Goal: Feedback & Contribution: Submit feedback/report problem

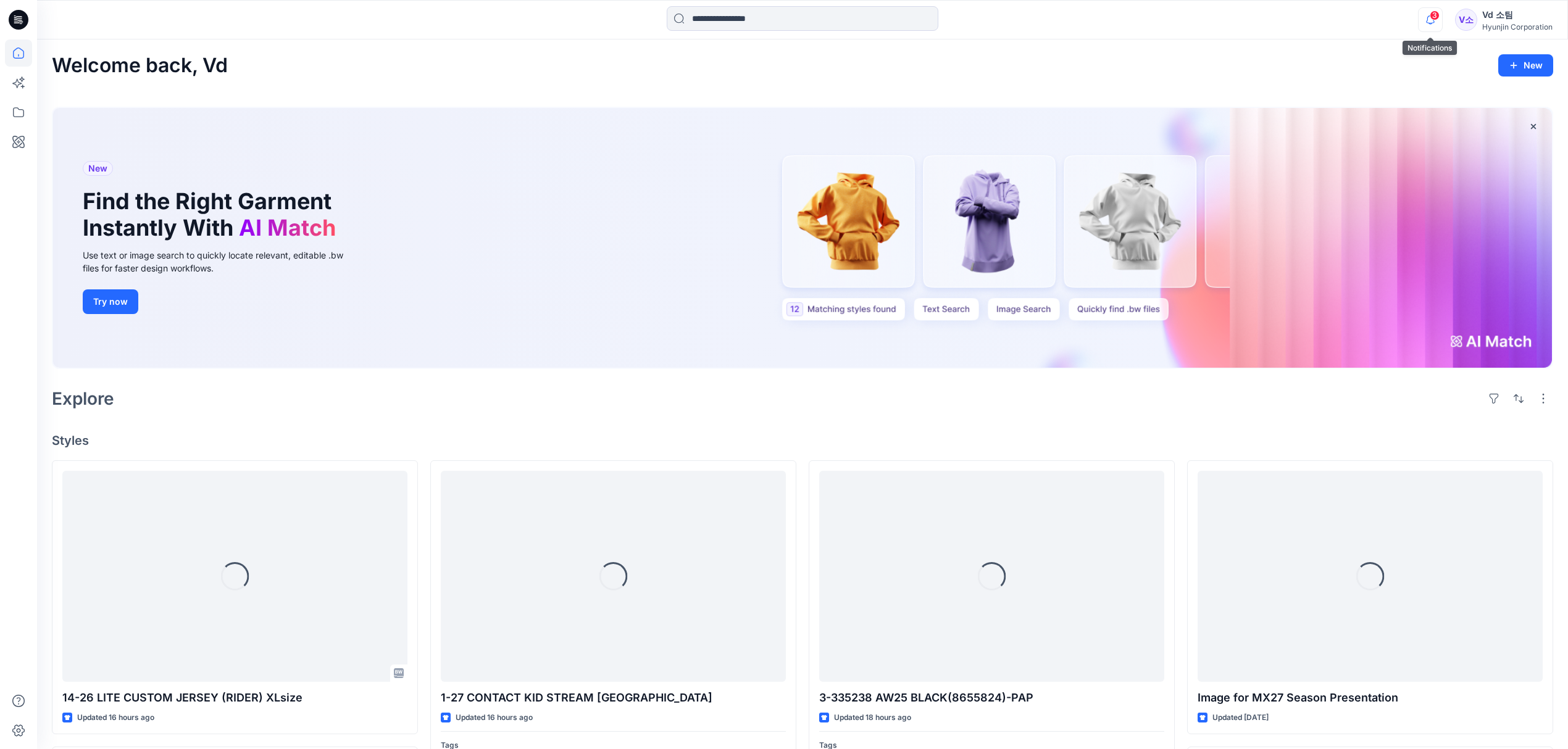
click at [1430, 20] on icon "button" at bounding box center [1430, 19] width 24 height 25
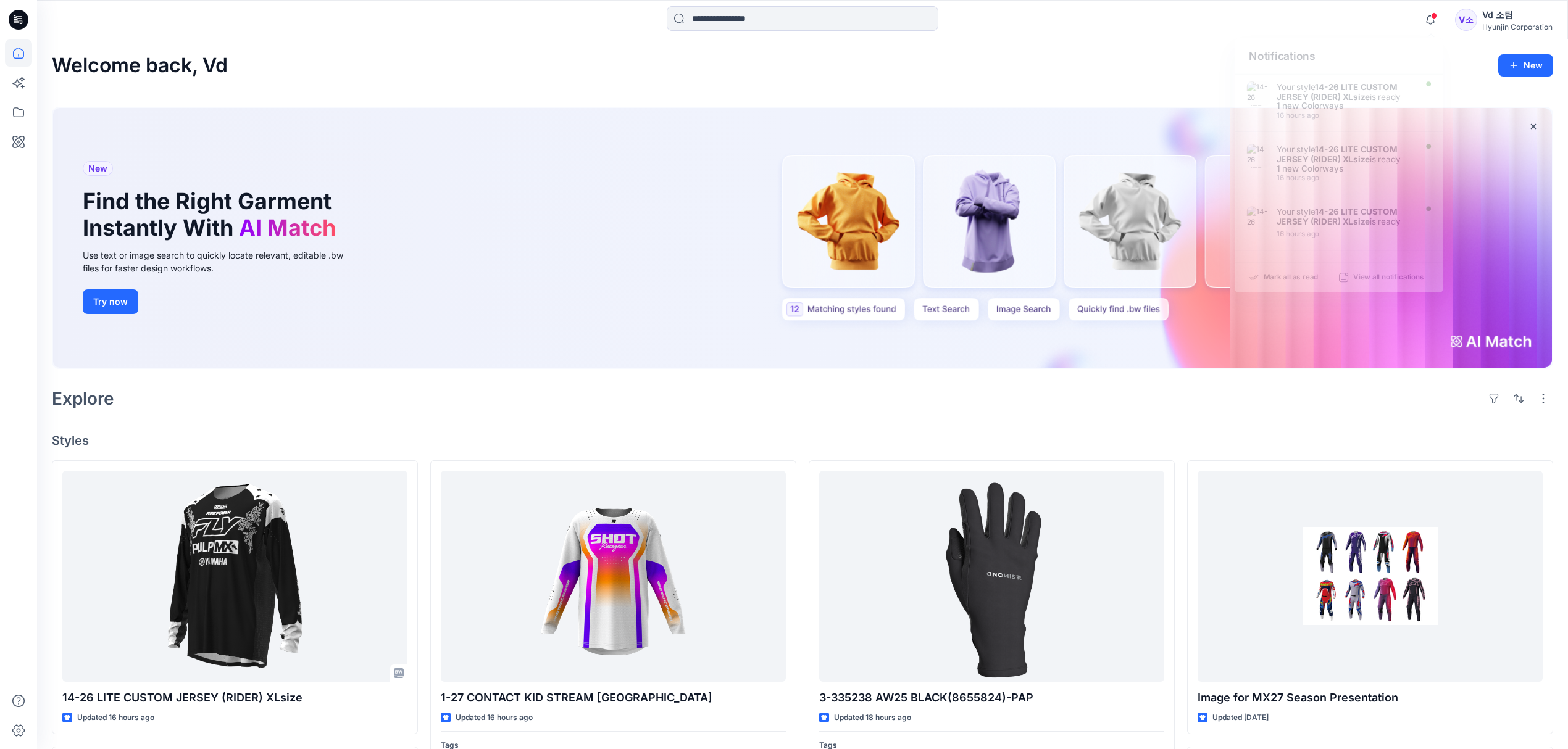
click at [709, 398] on div "Explore" at bounding box center [802, 398] width 1501 height 30
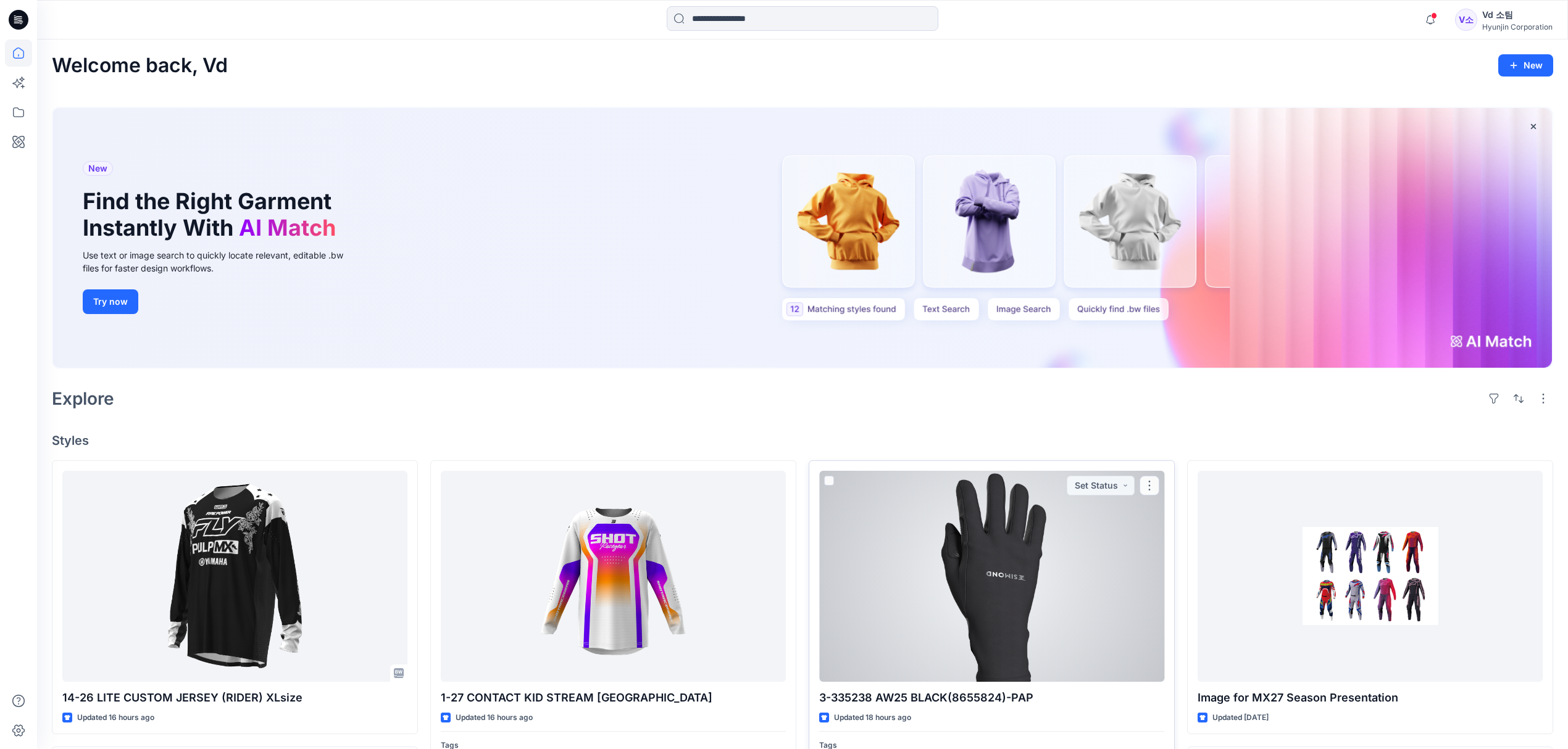
click at [894, 583] on div at bounding box center [992, 577] width 345 height 211
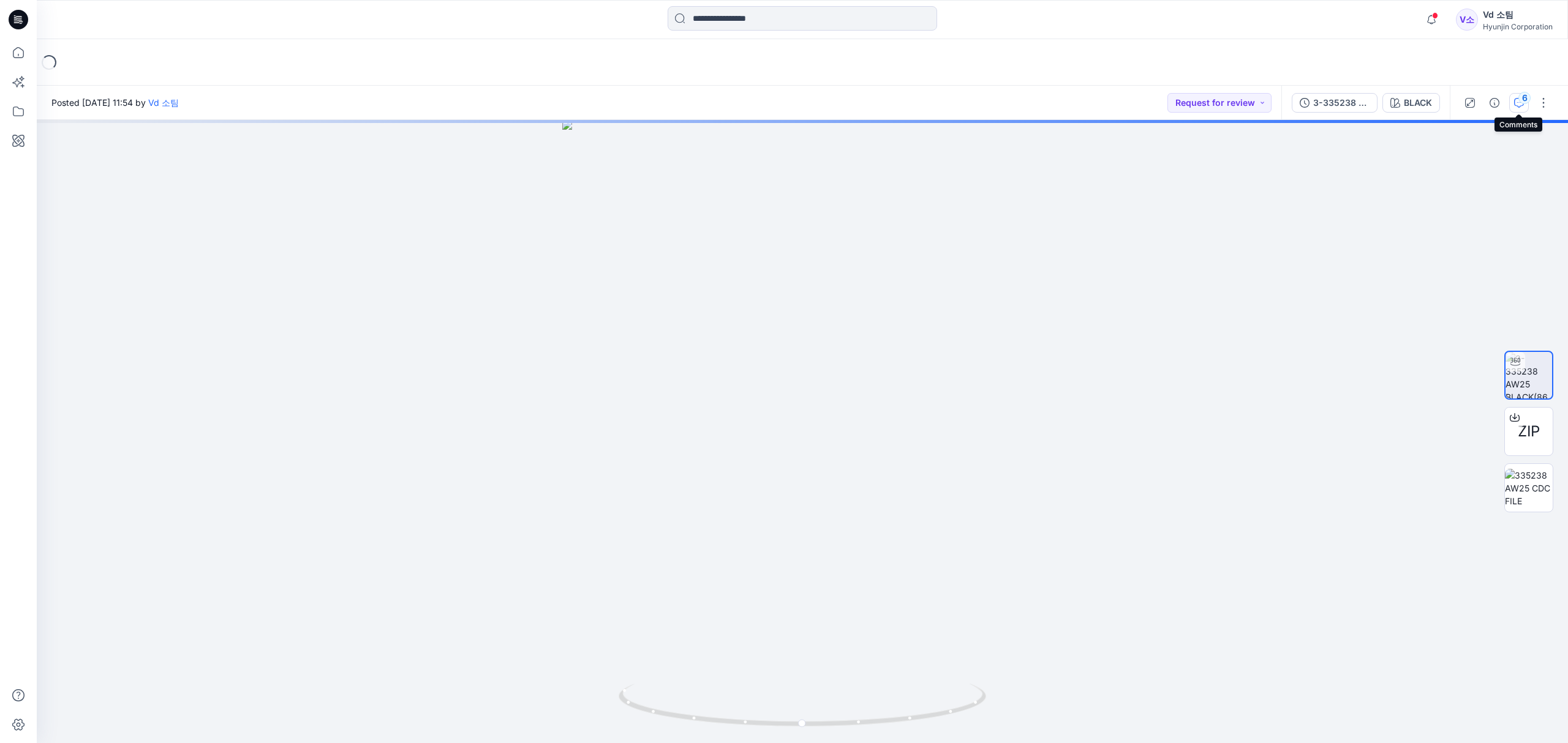
click at [1519, 106] on icon "button" at bounding box center [1519, 102] width 10 height 10
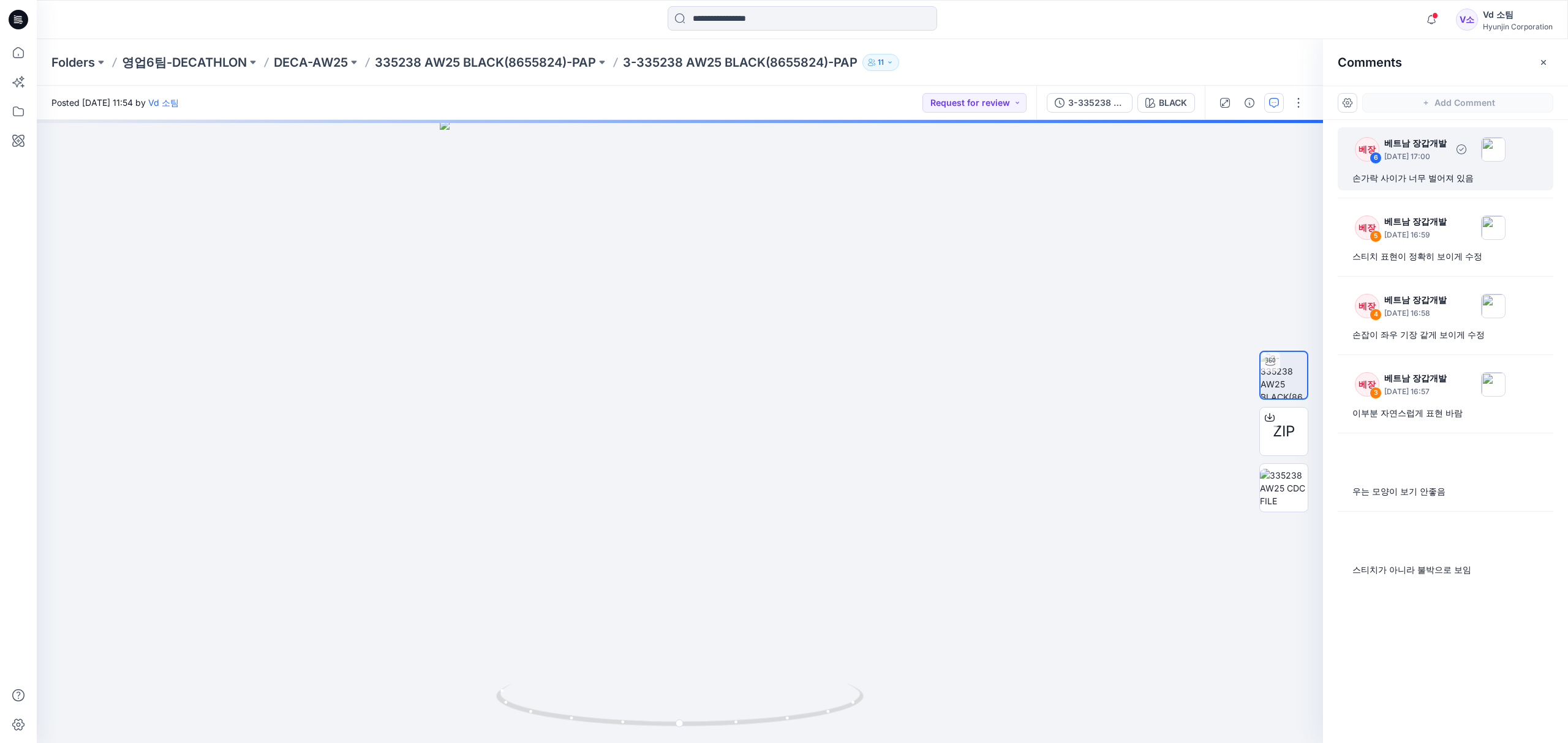
click at [1455, 176] on div "손가락 사이가 너무 벌어져 있음" at bounding box center [1445, 178] width 186 height 15
click at [1436, 177] on div "손가락 사이가 너무 벌어져 있음" at bounding box center [1445, 178] width 186 height 15
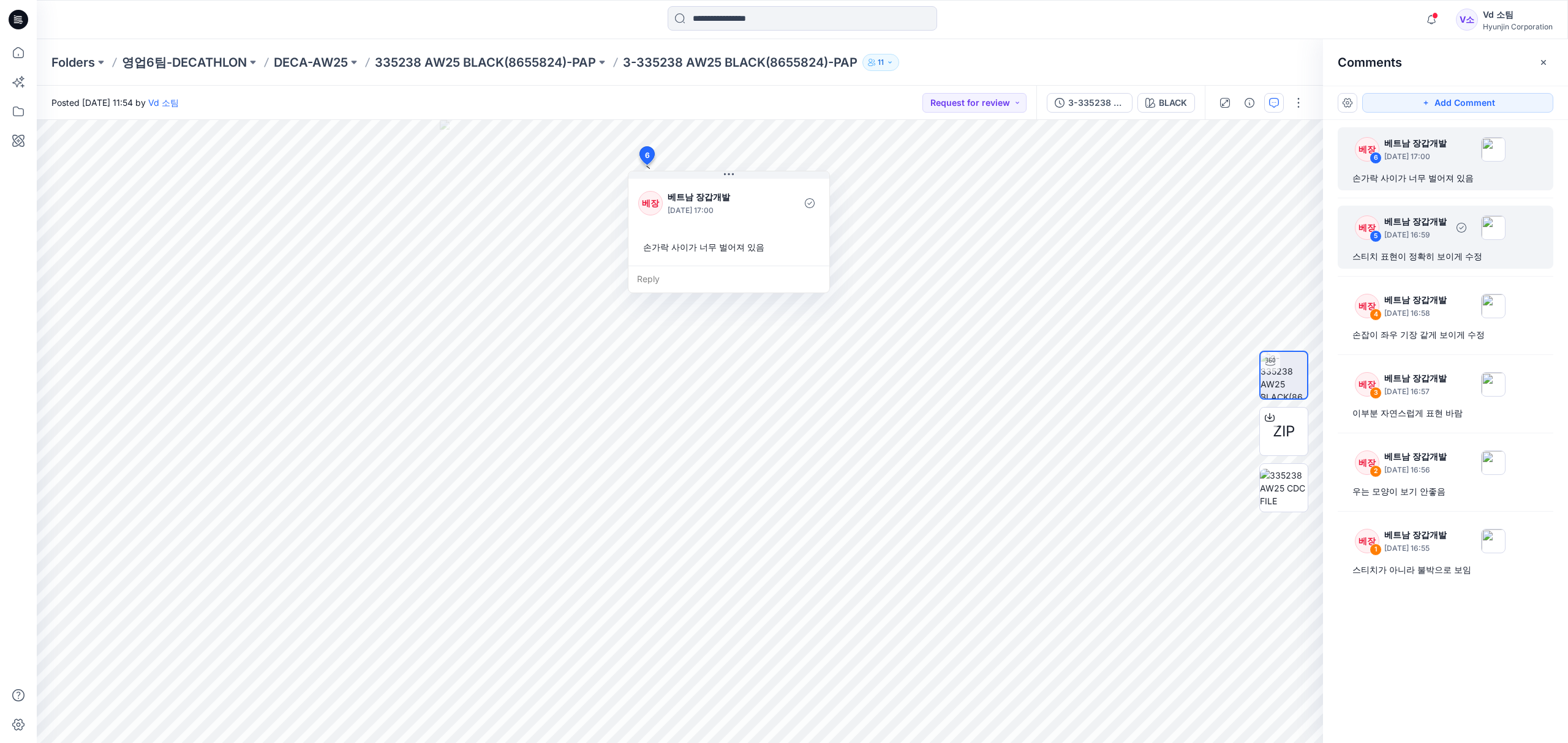
click at [1435, 259] on div "스티치 표현이 정확히 보이게 수정" at bounding box center [1445, 257] width 186 height 15
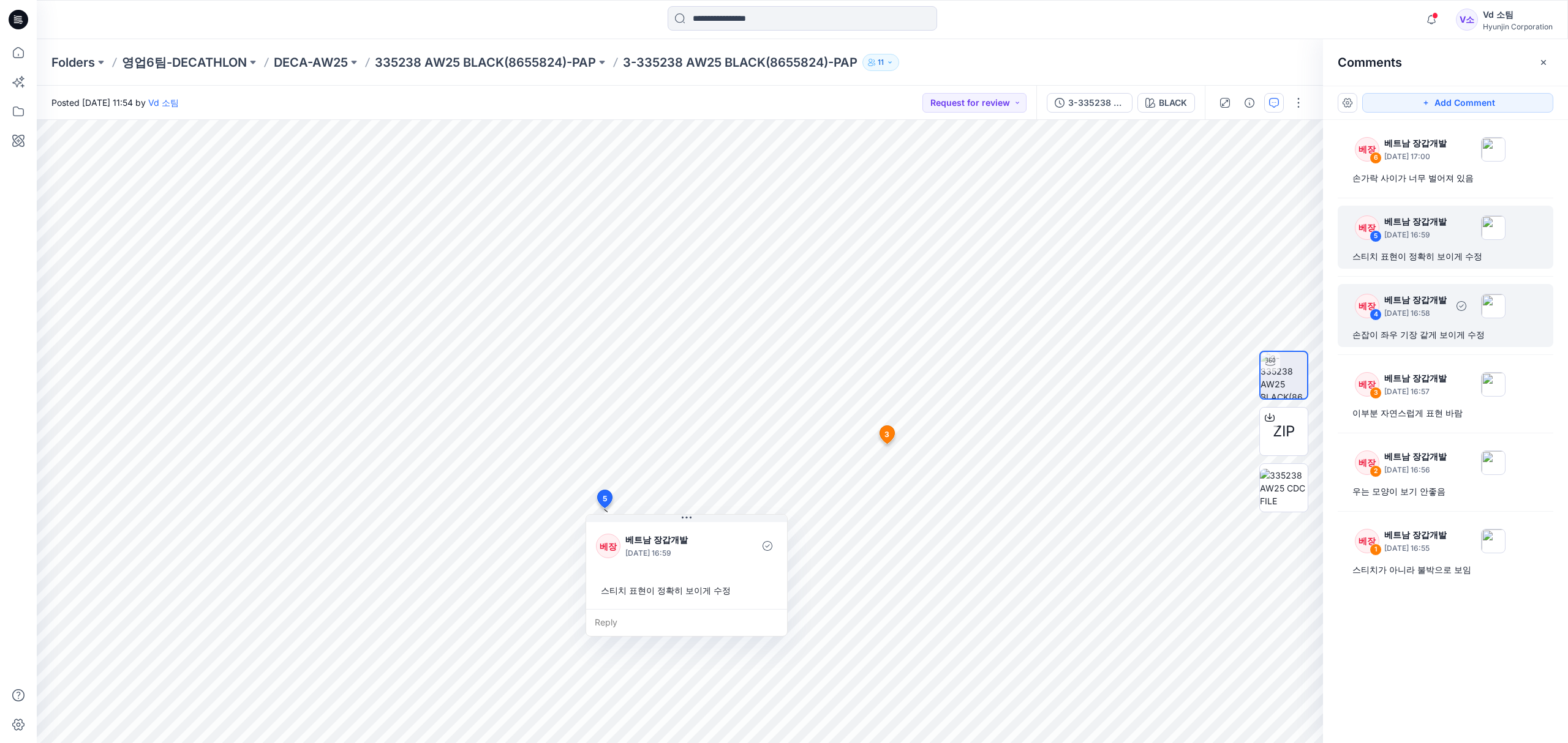
click at [1429, 334] on div "손잡이 좌우 기장 같게 보이게 수정" at bounding box center [1445, 335] width 186 height 15
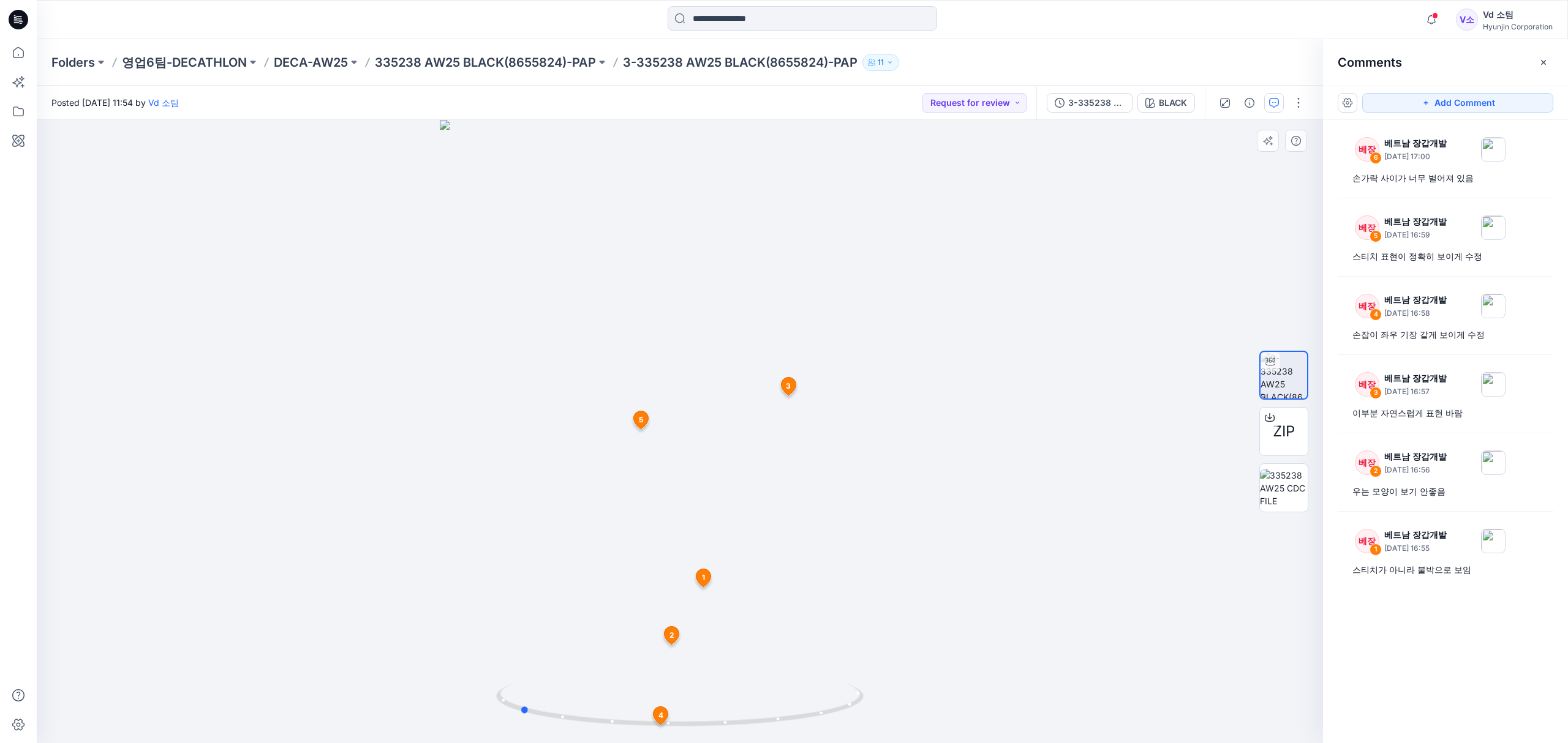
drag, startPoint x: 687, startPoint y: 725, endPoint x: 894, endPoint y: 716, distance: 207.2
click at [894, 716] on div at bounding box center [680, 431] width 1286 height 623
click at [1412, 416] on div "이부분 자연스럽게 표현 바람" at bounding box center [1445, 414] width 186 height 15
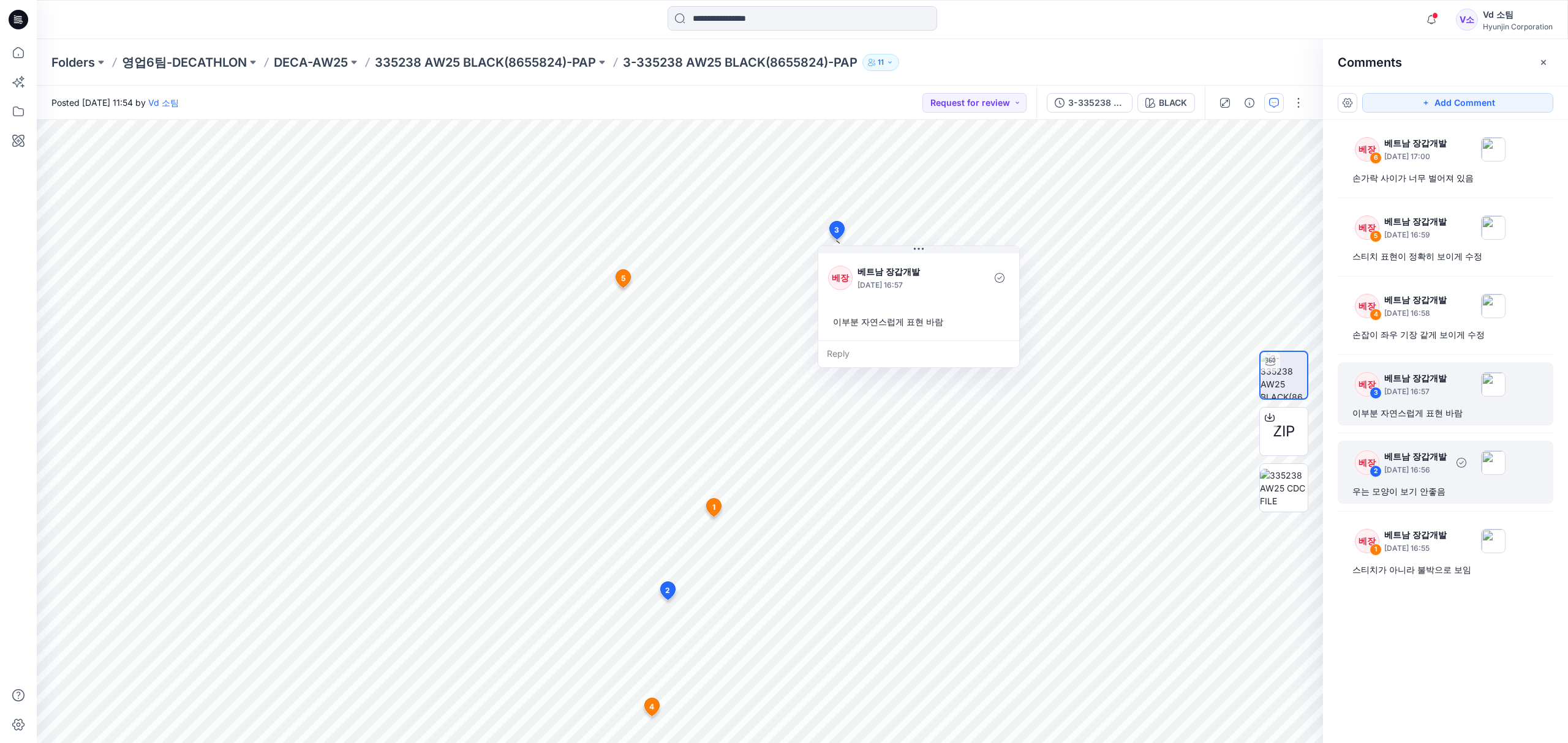
click at [1428, 498] on div "우는 모양이 보기 안좋음" at bounding box center [1445, 492] width 186 height 15
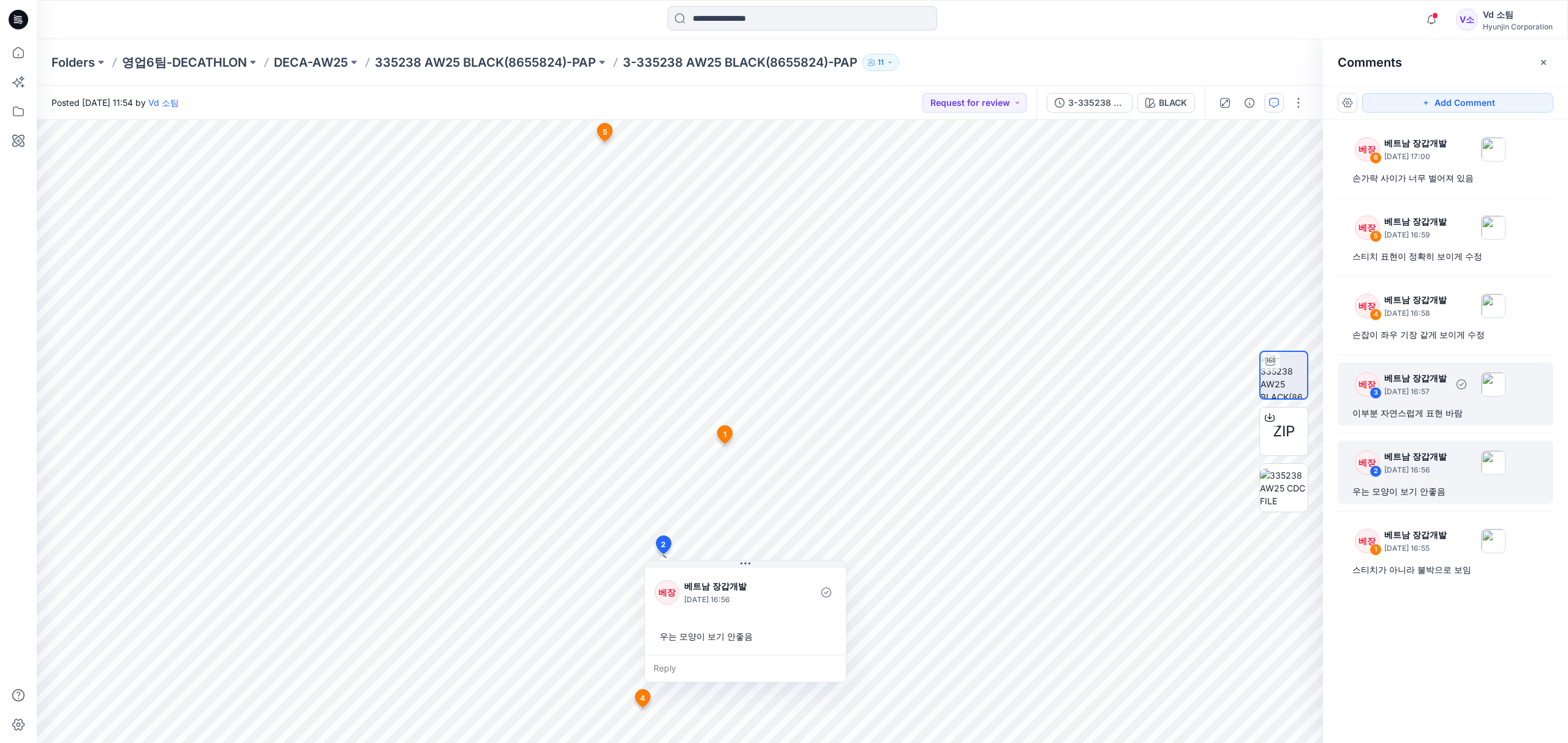
click at [1390, 409] on div "이부분 자연스럽게 표현 바람" at bounding box center [1445, 414] width 186 height 15
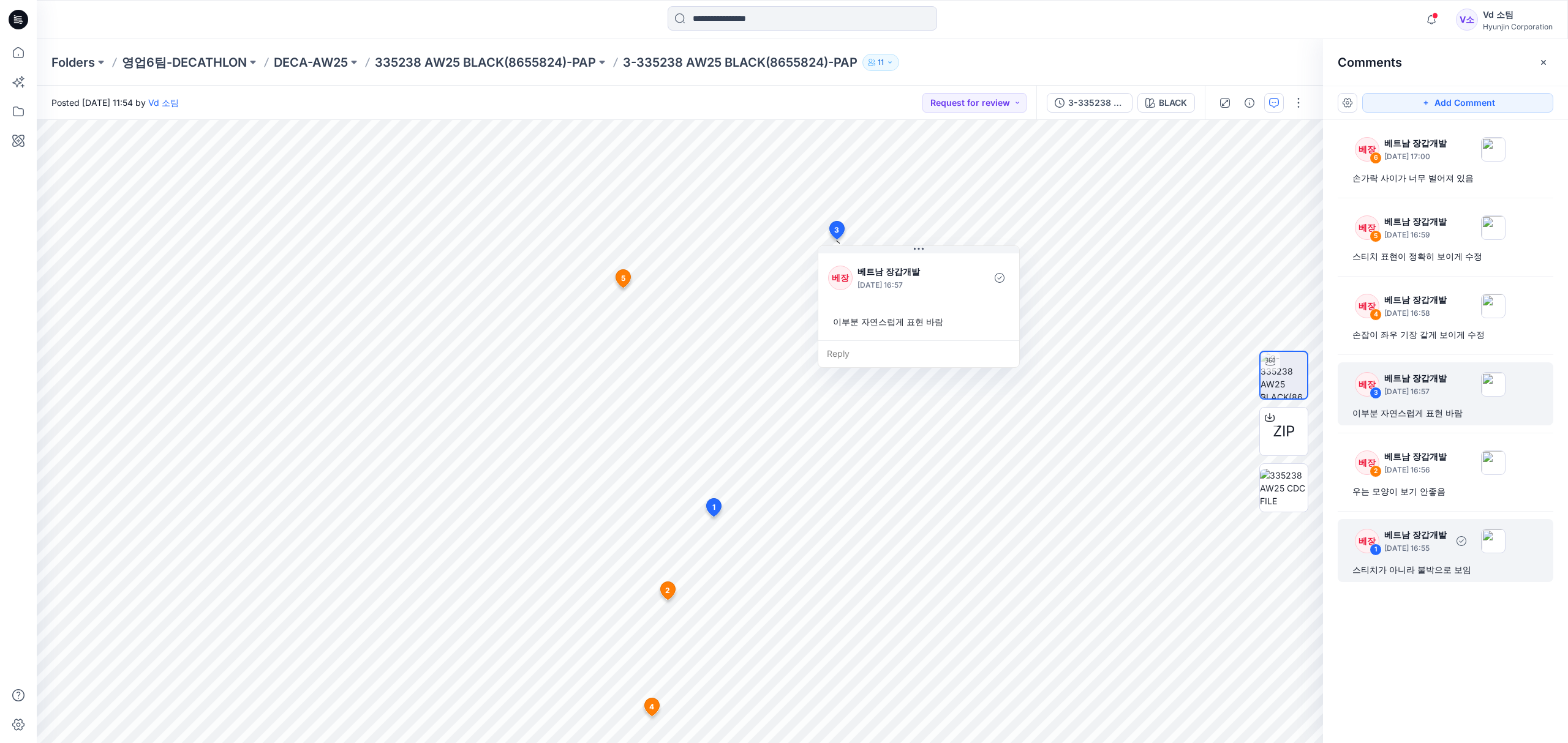
click at [1412, 567] on div "스티치가 아니라 불박으로 보임" at bounding box center [1445, 570] width 186 height 15
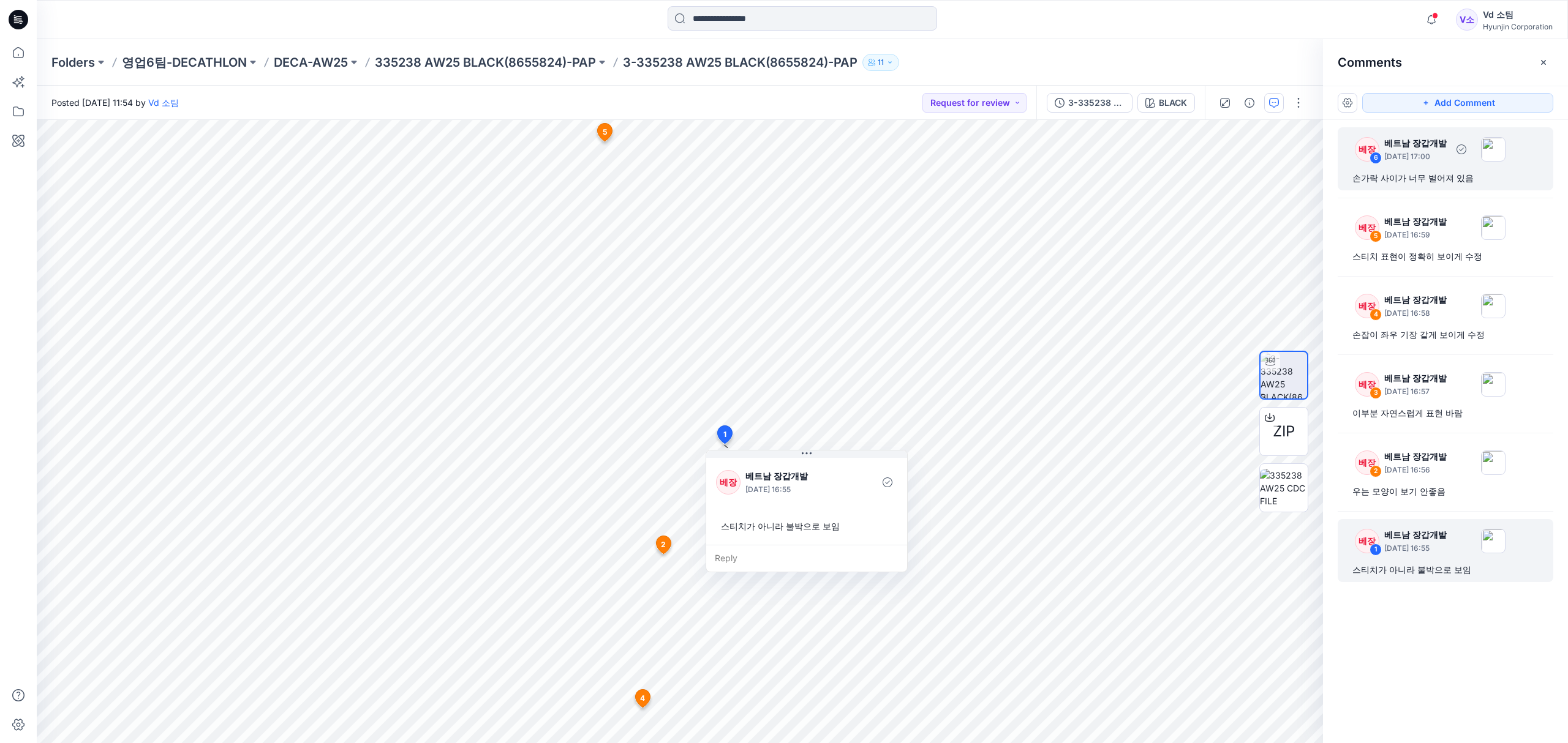
click at [1423, 172] on div "손가락 사이가 너무 벌어져 있음" at bounding box center [1445, 178] width 186 height 15
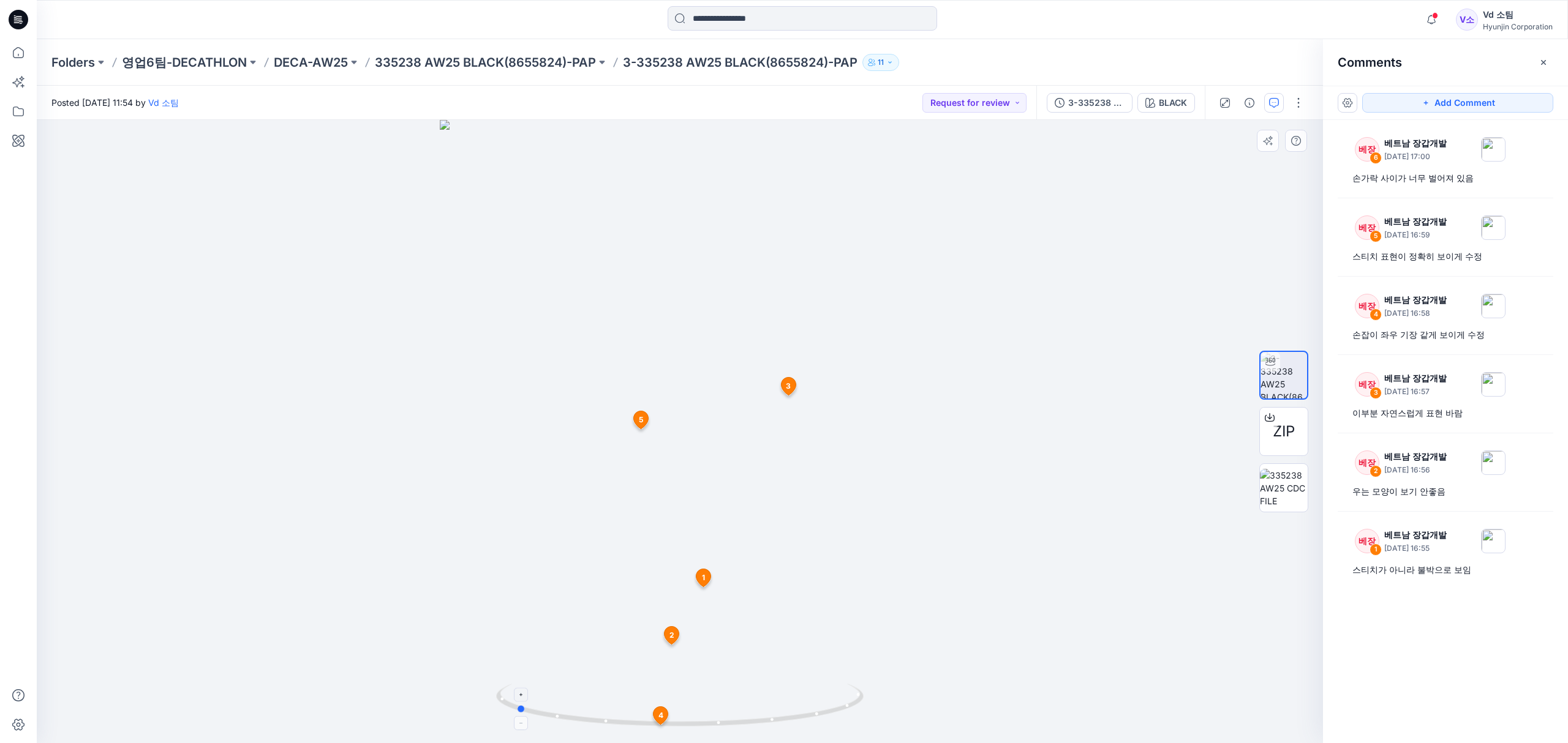
drag, startPoint x: 643, startPoint y: 724, endPoint x: 828, endPoint y: 704, distance: 186.1
drag, startPoint x: 664, startPoint y: 627, endPoint x: 658, endPoint y: 535, distance: 92.2
click at [657, 535] on img at bounding box center [680, 243] width 919 height 1000
drag, startPoint x: 762, startPoint y: 724, endPoint x: 766, endPoint y: 702, distance: 22.4
click at [766, 702] on icon at bounding box center [681, 707] width 370 height 46
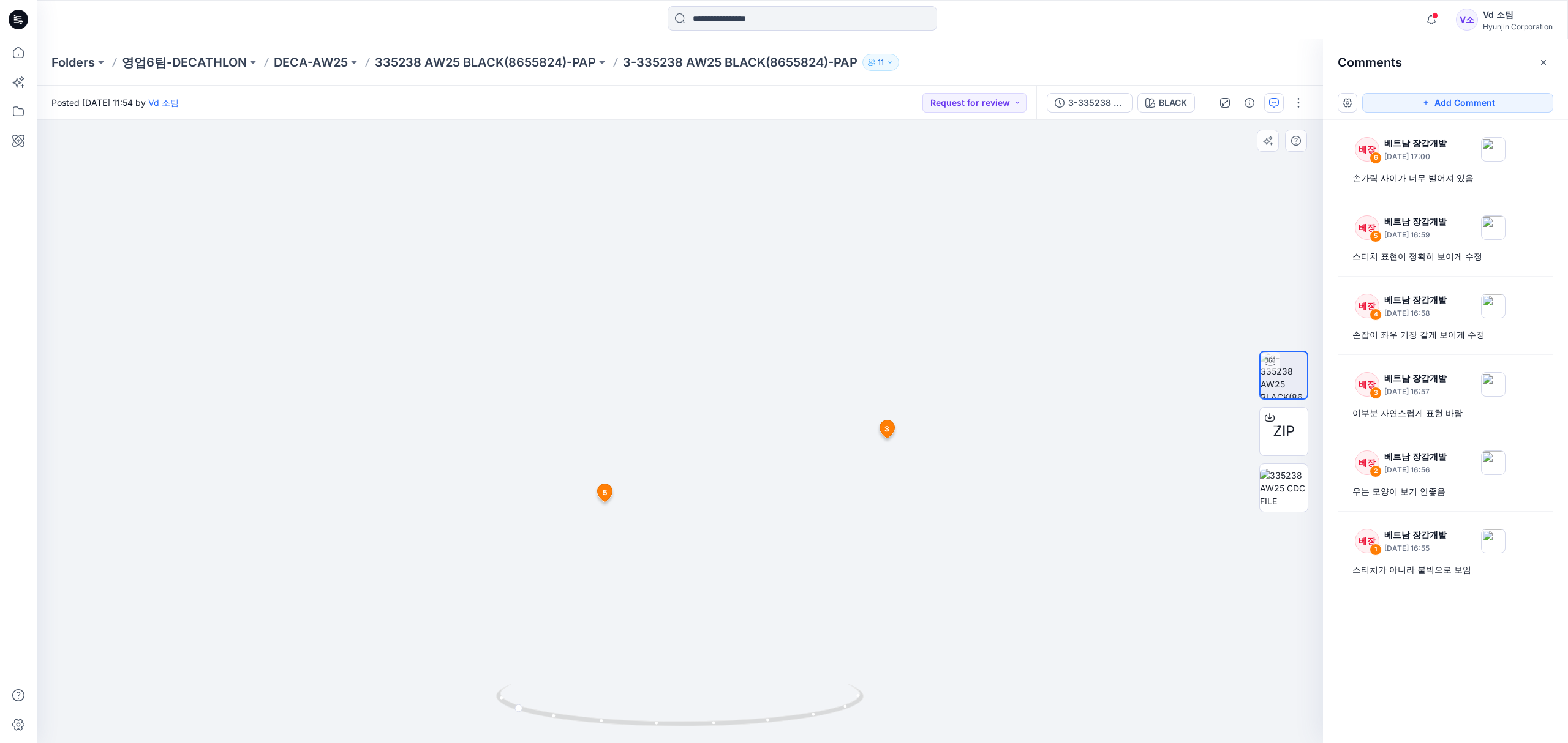
drag, startPoint x: 673, startPoint y: 467, endPoint x: 710, endPoint y: 634, distance: 171.0
click at [710, 634] on img at bounding box center [680, 327] width 919 height 832
drag, startPoint x: 630, startPoint y: 504, endPoint x: 665, endPoint y: 601, distance: 103.1
click at [665, 601] on img at bounding box center [680, 380] width 919 height 726
drag, startPoint x: 670, startPoint y: 478, endPoint x: 721, endPoint y: 632, distance: 162.2
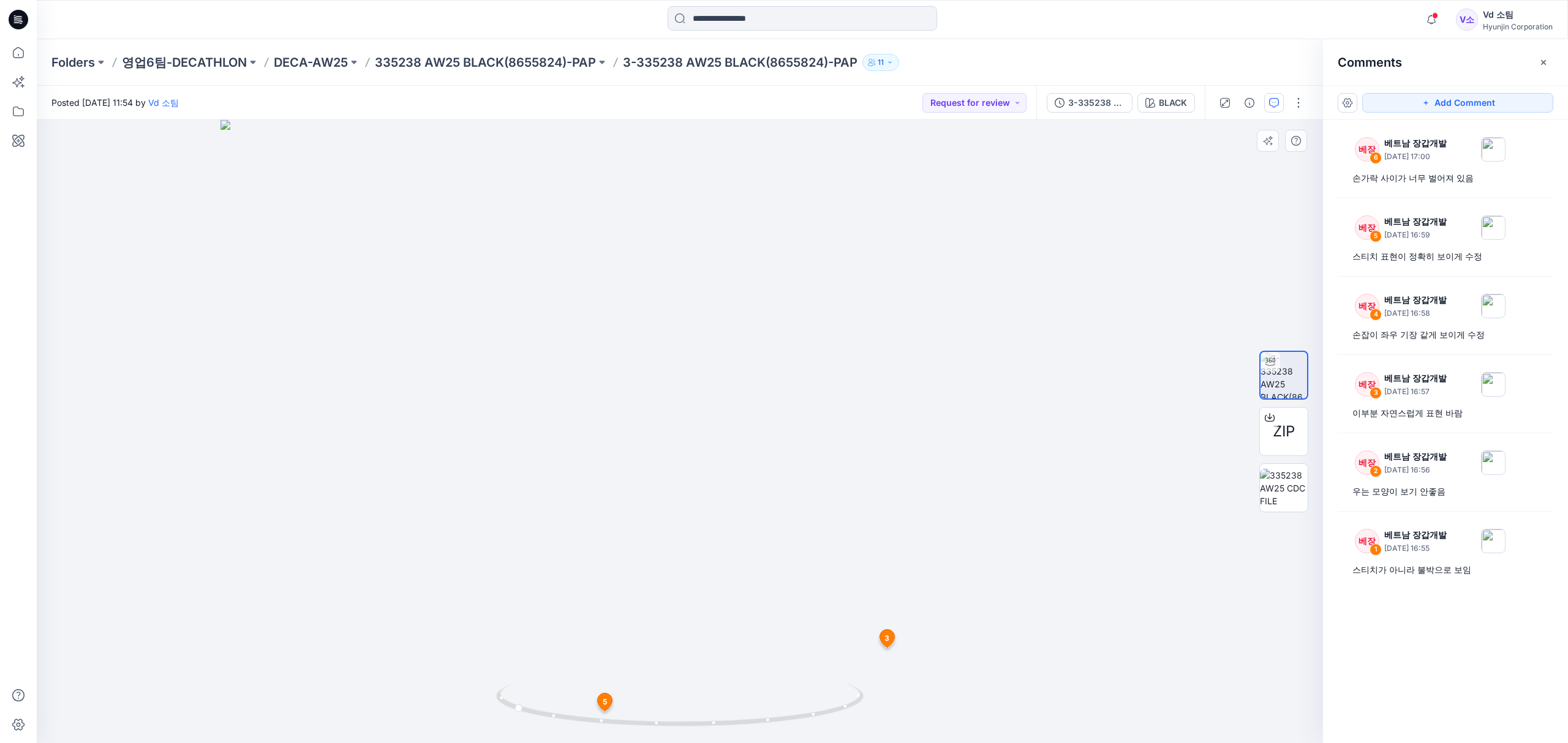
click at [721, 632] on img at bounding box center [680, 432] width 919 height 624
drag, startPoint x: 725, startPoint y: 641, endPoint x: 731, endPoint y: 490, distance: 151.1
click at [729, 491] on img at bounding box center [680, 392] width 919 height 702
drag, startPoint x: 738, startPoint y: 552, endPoint x: 746, endPoint y: 447, distance: 105.3
click at [746, 447] on img at bounding box center [680, 304] width 919 height 878
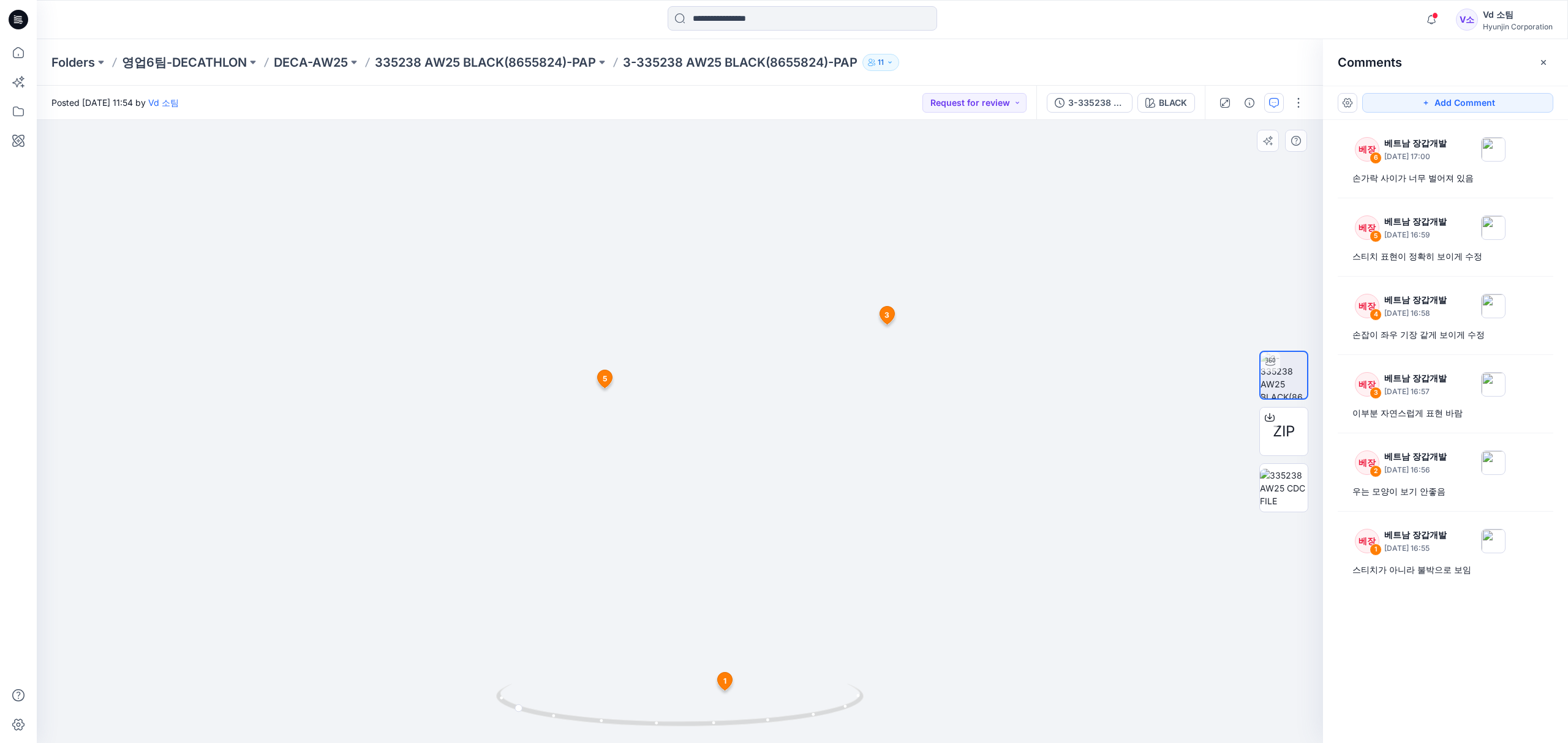
drag, startPoint x: 745, startPoint y: 526, endPoint x: 752, endPoint y: 419, distance: 107.2
click at [752, 419] on img at bounding box center [680, 270] width 919 height 947
drag, startPoint x: 754, startPoint y: 542, endPoint x: 773, endPoint y: 419, distance: 124.5
click at [773, 419] on img at bounding box center [680, 192] width 919 height 1103
drag, startPoint x: 771, startPoint y: 517, endPoint x: 793, endPoint y: 392, distance: 126.9
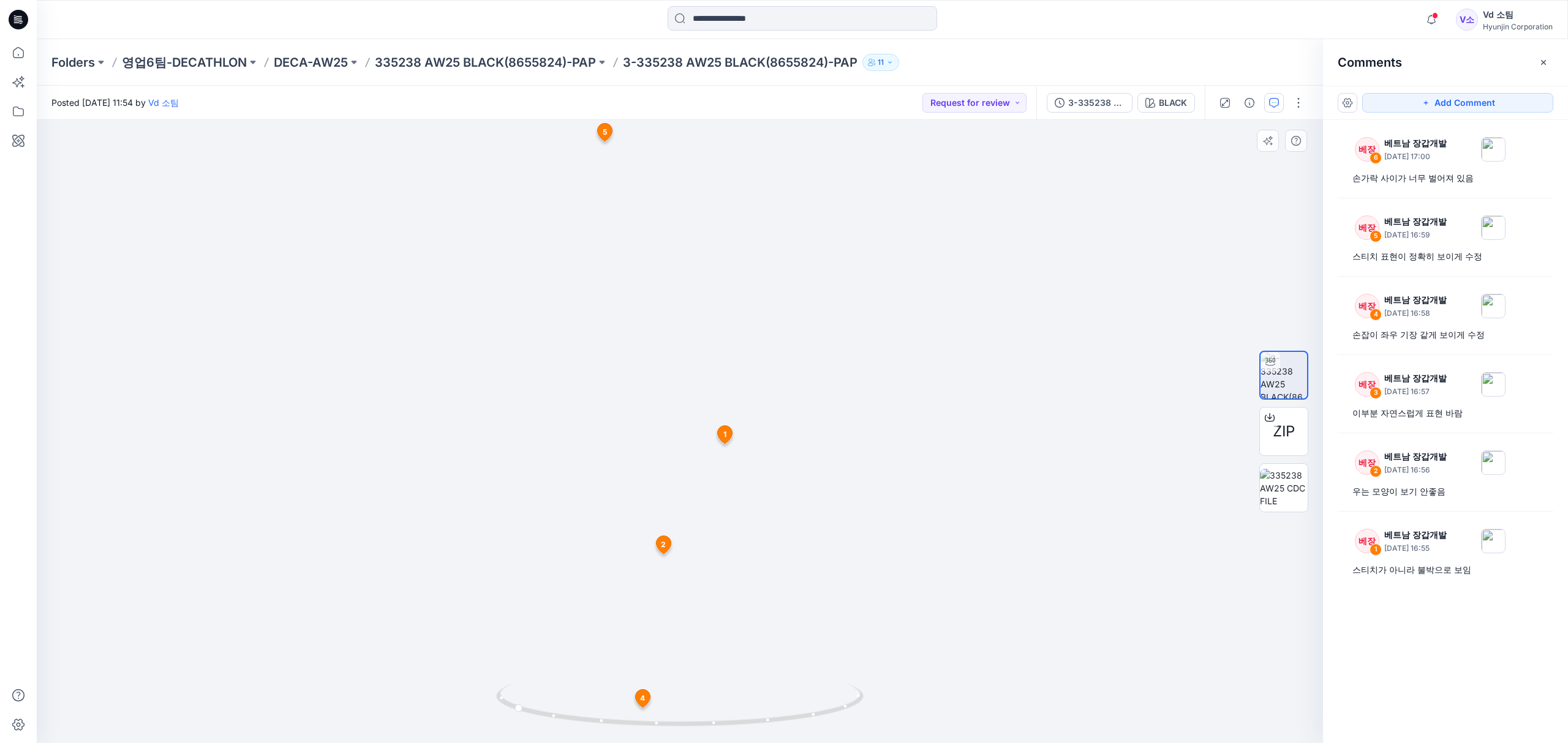
click at [793, 392] on img at bounding box center [680, 147] width 919 height 1193
drag, startPoint x: 747, startPoint y: 708, endPoint x: 743, endPoint y: 720, distance: 12.6
click at [743, 720] on icon at bounding box center [681, 707] width 370 height 46
